Goal: Transaction & Acquisition: Book appointment/travel/reservation

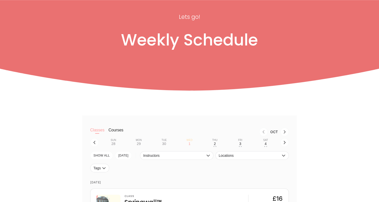
scroll to position [44, 0]
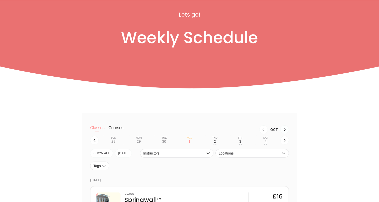
click at [283, 129] on icon "Next month, Nov" at bounding box center [285, 129] width 4 height 4
click at [284, 140] on icon "button" at bounding box center [285, 140] width 4 height 4
click at [266, 139] on div "8" at bounding box center [266, 141] width 2 height 4
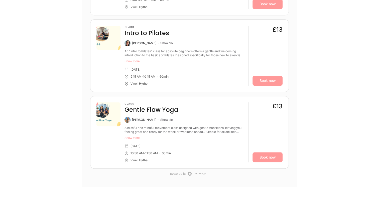
scroll to position [264, 0]
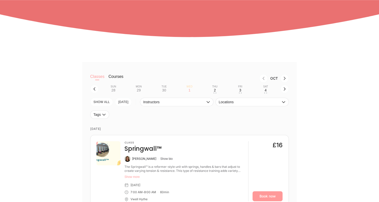
scroll to position [96, 0]
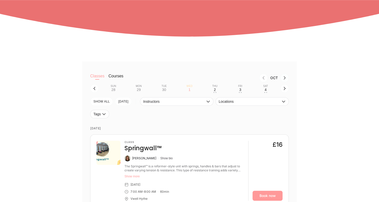
click at [283, 79] on icon "Next month, Nov" at bounding box center [285, 78] width 4 height 4
click at [281, 89] on button "button" at bounding box center [284, 88] width 9 height 9
click at [264, 91] on button "Sat 8 • •" at bounding box center [265, 88] width 21 height 10
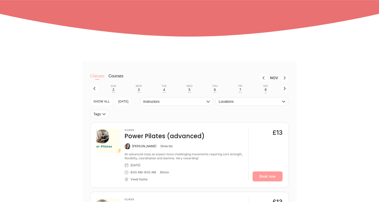
scroll to position [112, 0]
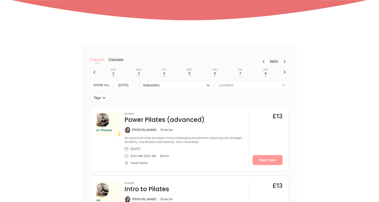
click at [283, 86] on icon "button" at bounding box center [284, 85] width 4 height 4
click at [261, 97] on li "Vwell Hythe" at bounding box center [252, 95] width 73 height 9
click at [302, 94] on div "Classes Courses Nov Sun 2 • • Mon 3 • • Tue 4 • • Wed 5 • • Thu 6 • • Fri 7 • •…" at bounding box center [189, 193] width 301 height 297
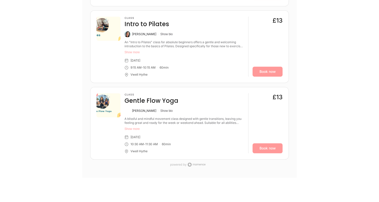
scroll to position [281, 0]
